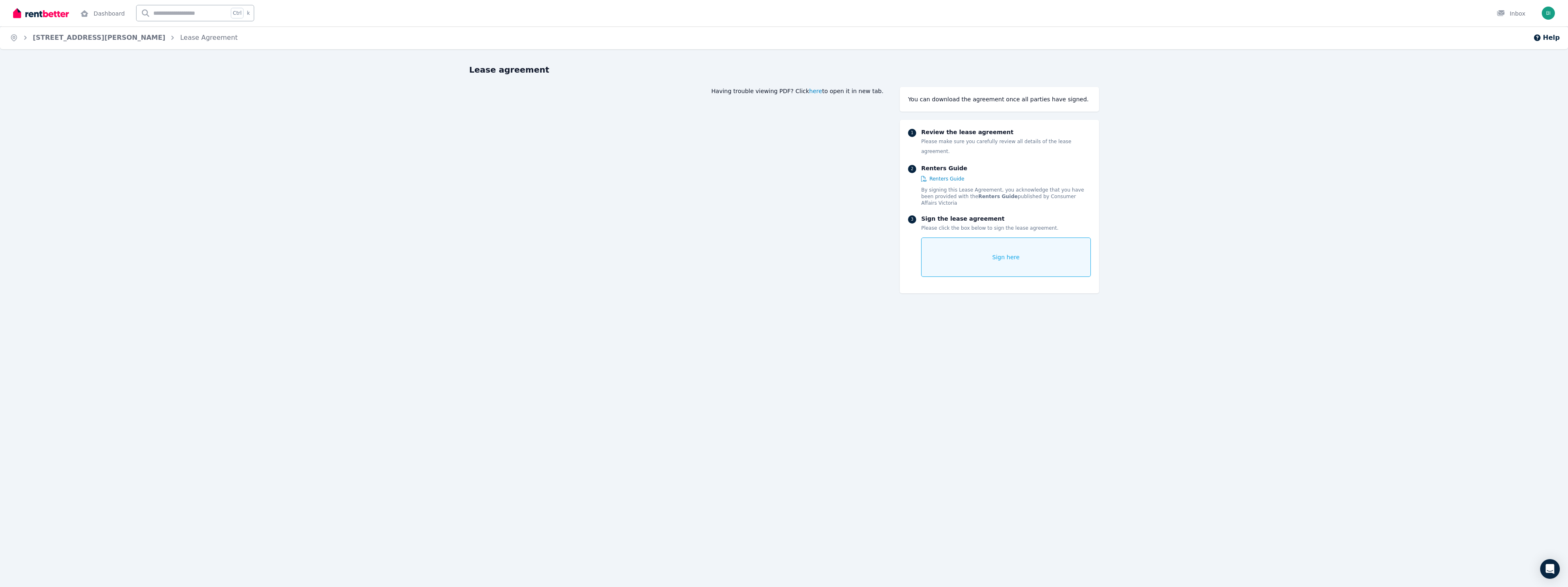
click at [822, 94] on span "here" at bounding box center [815, 90] width 13 height 8
click at [822, 90] on span "here" at bounding box center [815, 90] width 13 height 8
click at [1008, 253] on span "Sign here" at bounding box center [1006, 257] width 27 height 8
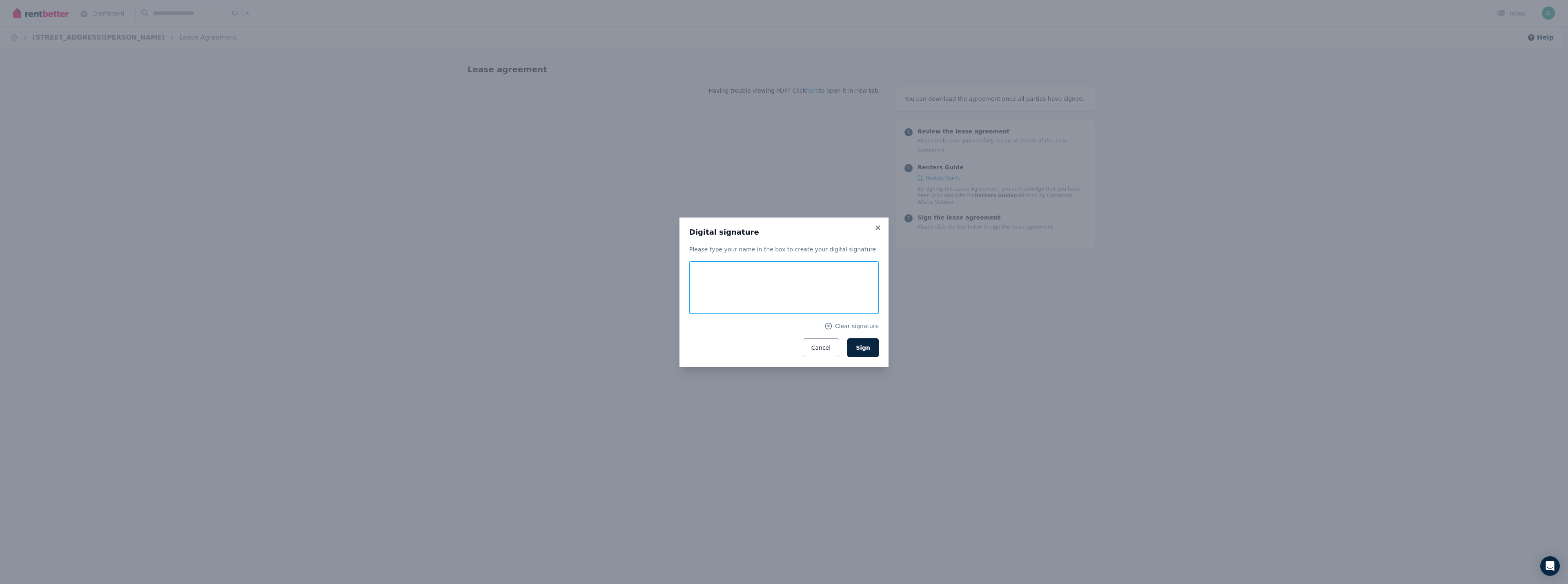
click at [818, 280] on input "text" at bounding box center [783, 288] width 189 height 52
type input "**********"
click at [869, 346] on span "Sign" at bounding box center [863, 347] width 14 height 7
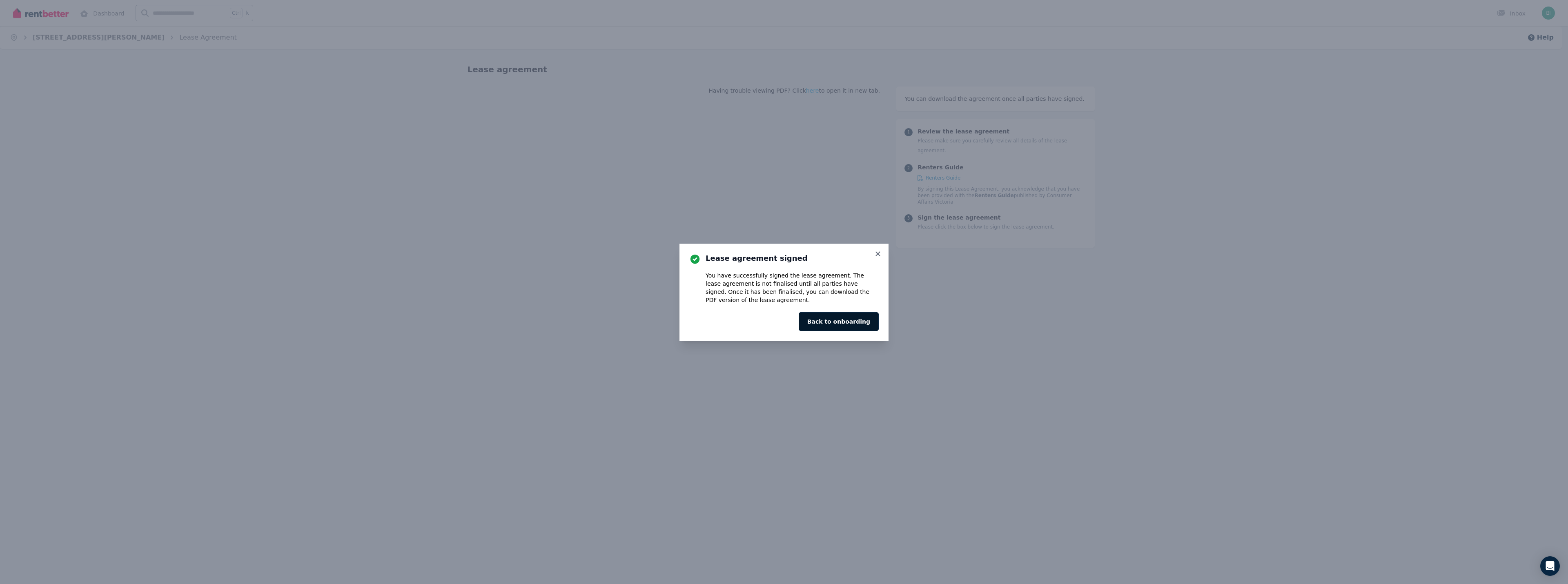
click at [864, 324] on button "Back to onboarding" at bounding box center [838, 321] width 80 height 19
